Goal: Transaction & Acquisition: Book appointment/travel/reservation

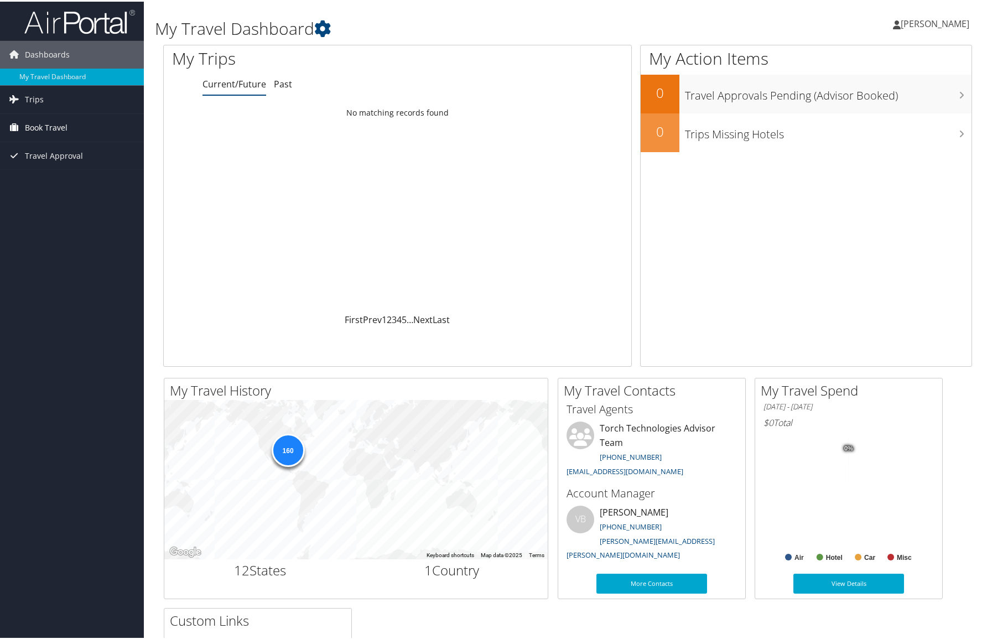
click at [55, 127] on span "Book Travel" at bounding box center [46, 126] width 43 height 28
click at [61, 182] on link "Book/Manage Online Trips" at bounding box center [72, 181] width 144 height 17
